Goal: Information Seeking & Learning: Learn about a topic

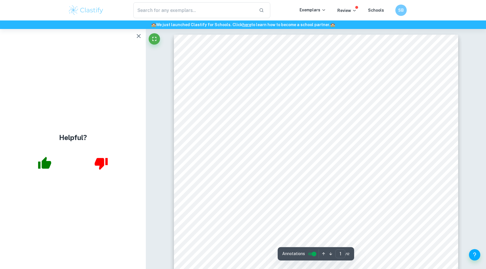
click at [49, 163] on icon "button" at bounding box center [44, 163] width 13 height 12
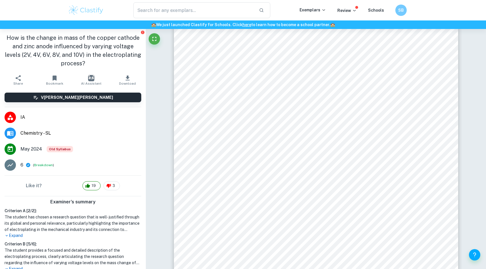
click at [53, 78] on icon "button" at bounding box center [54, 78] width 7 height 7
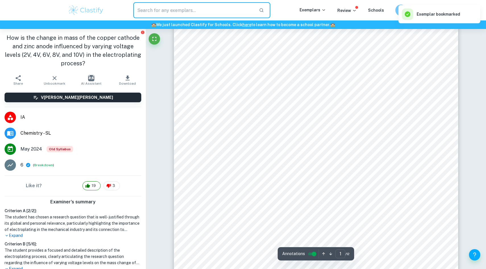
click at [204, 10] on input "text" at bounding box center [193, 10] width 121 height 16
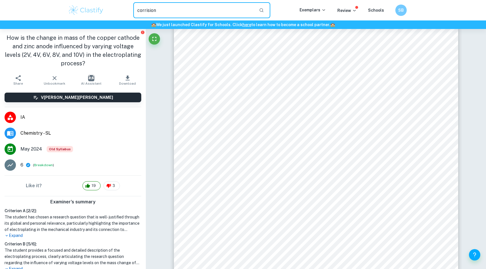
type input "corrision"
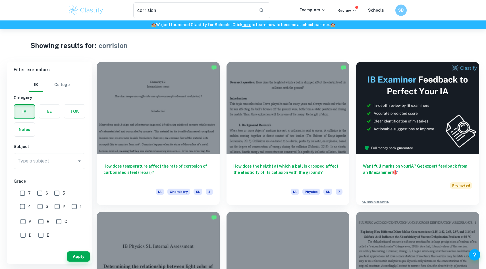
click at [30, 159] on input "Type a subject" at bounding box center [45, 161] width 58 height 11
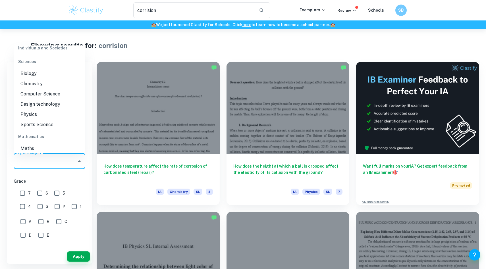
scroll to position [735, 0]
click at [34, 69] on li "Chemistry" at bounding box center [50, 74] width 72 height 10
type input "Chemistry"
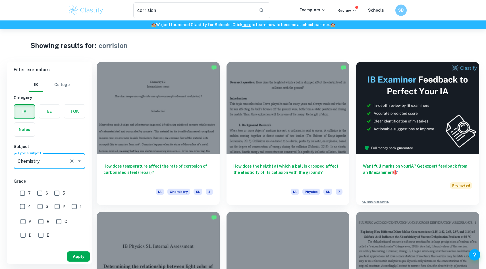
click at [81, 254] on button "Apply" at bounding box center [78, 256] width 23 height 10
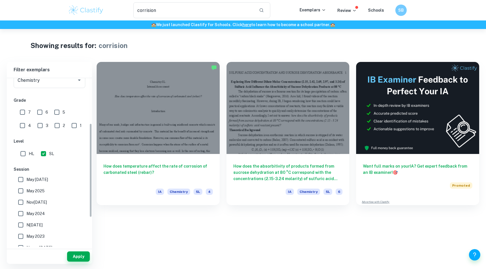
scroll to position [133, 0]
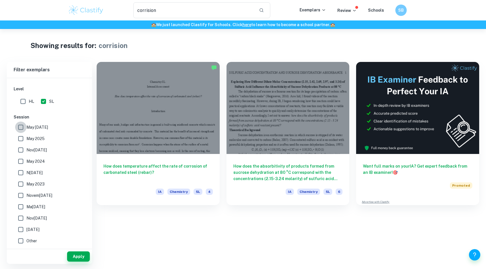
click at [18, 128] on input "M[DATE]" at bounding box center [20, 127] width 11 height 11
checkbox input "true"
click at [22, 143] on input "May 2025" at bounding box center [20, 138] width 11 height 11
click at [21, 139] on input "May 2025" at bounding box center [20, 138] width 11 height 11
checkbox input "false"
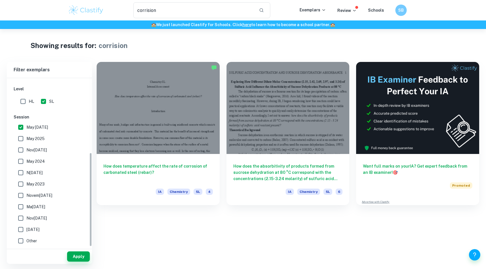
scroll to position [0, 0]
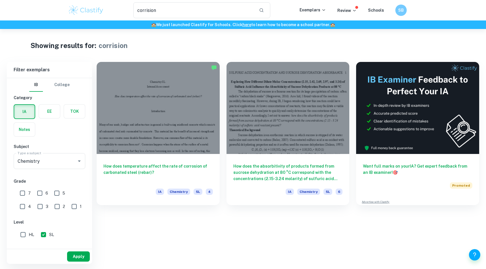
click at [79, 257] on button "Apply" at bounding box center [78, 256] width 23 height 10
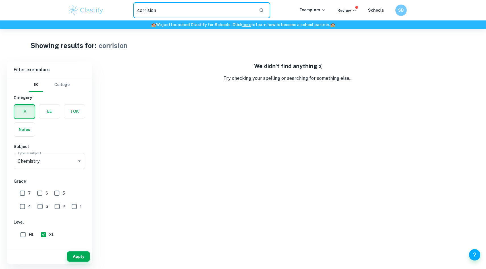
drag, startPoint x: 187, startPoint y: 18, endPoint x: 131, endPoint y: 10, distance: 56.5
click at [131, 10] on div "corrision ​" at bounding box center [201, 10] width 195 height 16
drag, startPoint x: 166, startPoint y: 10, endPoint x: 129, endPoint y: 9, distance: 37.2
click at [129, 9] on div "corrision ​" at bounding box center [201, 10] width 195 height 16
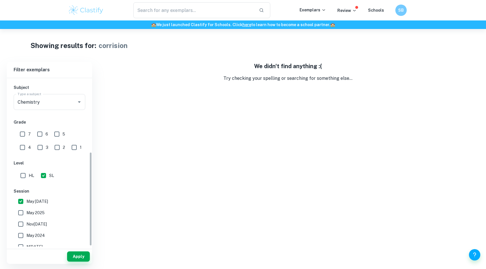
scroll to position [133, 0]
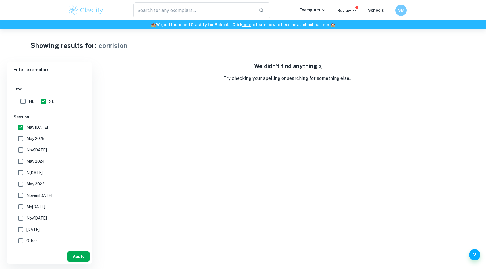
click at [81, 256] on button "Apply" at bounding box center [78, 256] width 23 height 10
click at [312, 10] on p "Exemplars" at bounding box center [312, 10] width 26 height 6
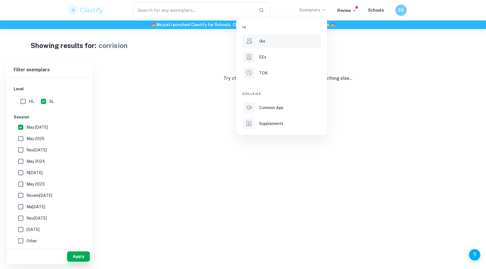
click at [275, 44] on div "IAs" at bounding box center [289, 41] width 61 height 6
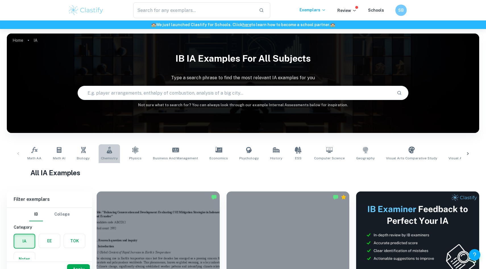
click at [107, 151] on icon at bounding box center [108, 150] width 5 height 7
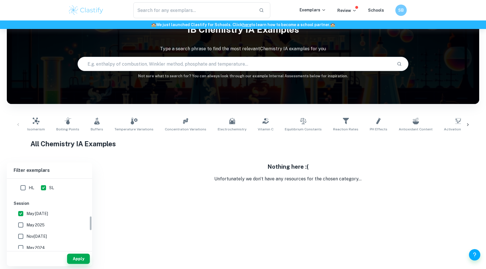
scroll to position [173, 0]
click at [21, 215] on input "M[DATE]" at bounding box center [20, 213] width 11 height 11
checkbox input "false"
click at [18, 226] on input "May 2025" at bounding box center [20, 225] width 11 height 11
checkbox input "true"
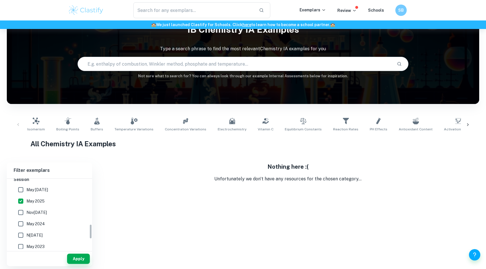
scroll to position [213, 0]
click at [77, 257] on button "Apply" at bounding box center [78, 259] width 23 height 10
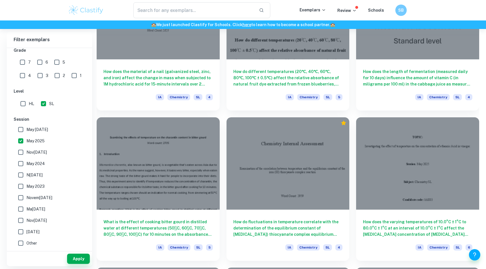
scroll to position [1723, 0]
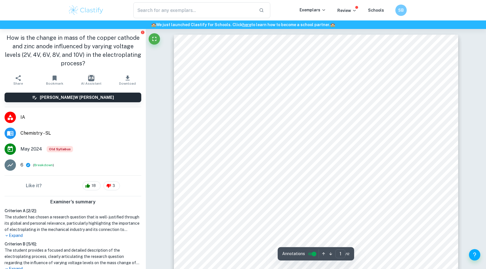
click at [97, 5] on img at bounding box center [86, 10] width 36 height 11
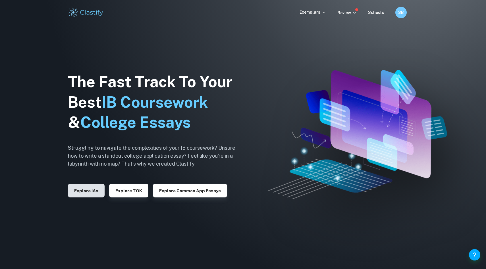
click at [86, 192] on button "Explore IAs" at bounding box center [86, 191] width 37 height 14
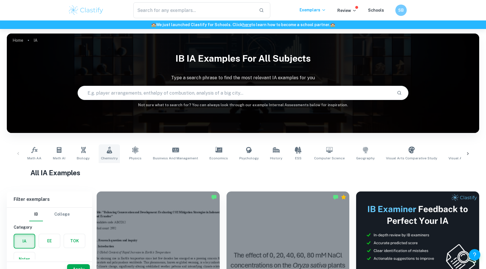
click at [108, 156] on span "Chemistry" at bounding box center [109, 158] width 17 height 5
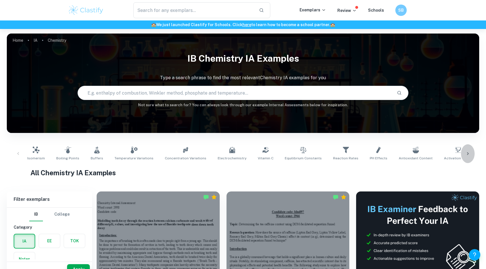
click at [463, 150] on div at bounding box center [468, 153] width 14 height 19
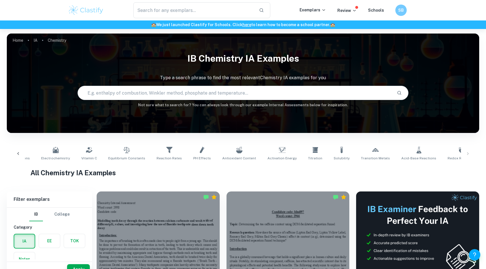
scroll to position [0, 357]
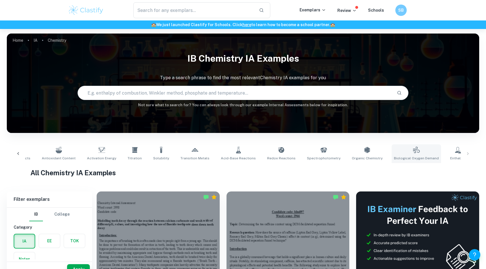
click at [403, 153] on link "Biological Oxygen Demand" at bounding box center [415, 153] width 49 height 19
type input "Biological Oxygen Demand"
